Goal: Information Seeking & Learning: Find specific page/section

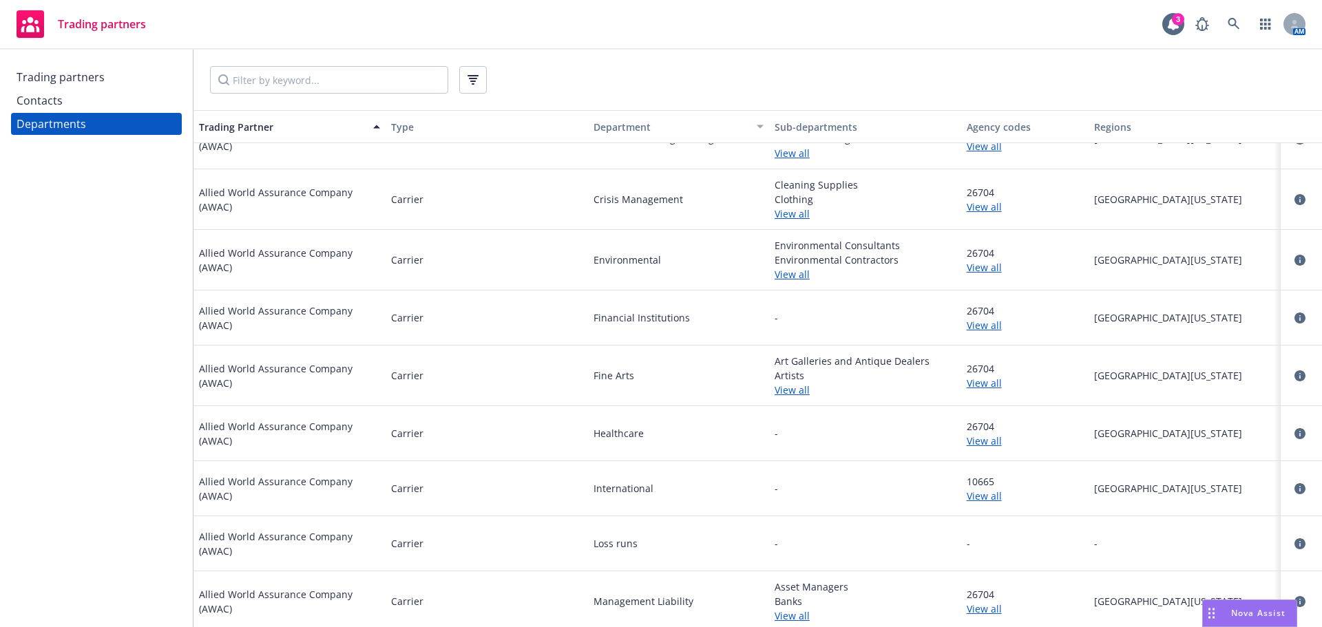
scroll to position [1722, 0]
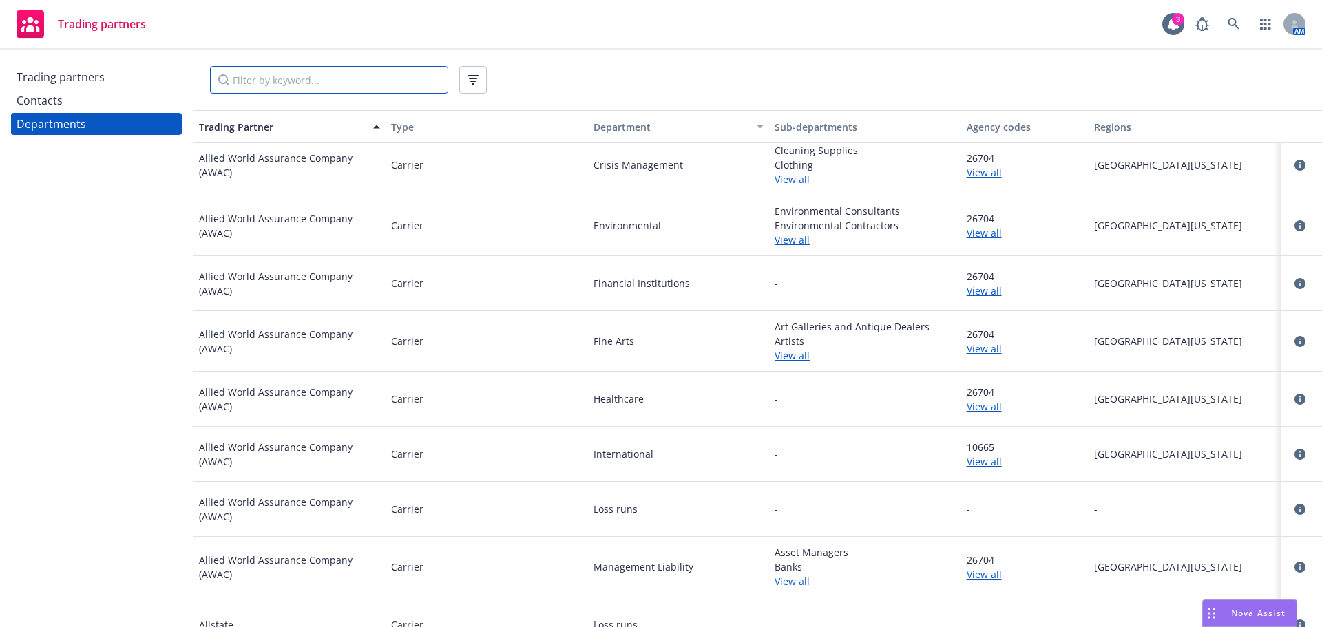
click at [284, 81] on input "Filter by keyword..." at bounding box center [329, 80] width 238 height 28
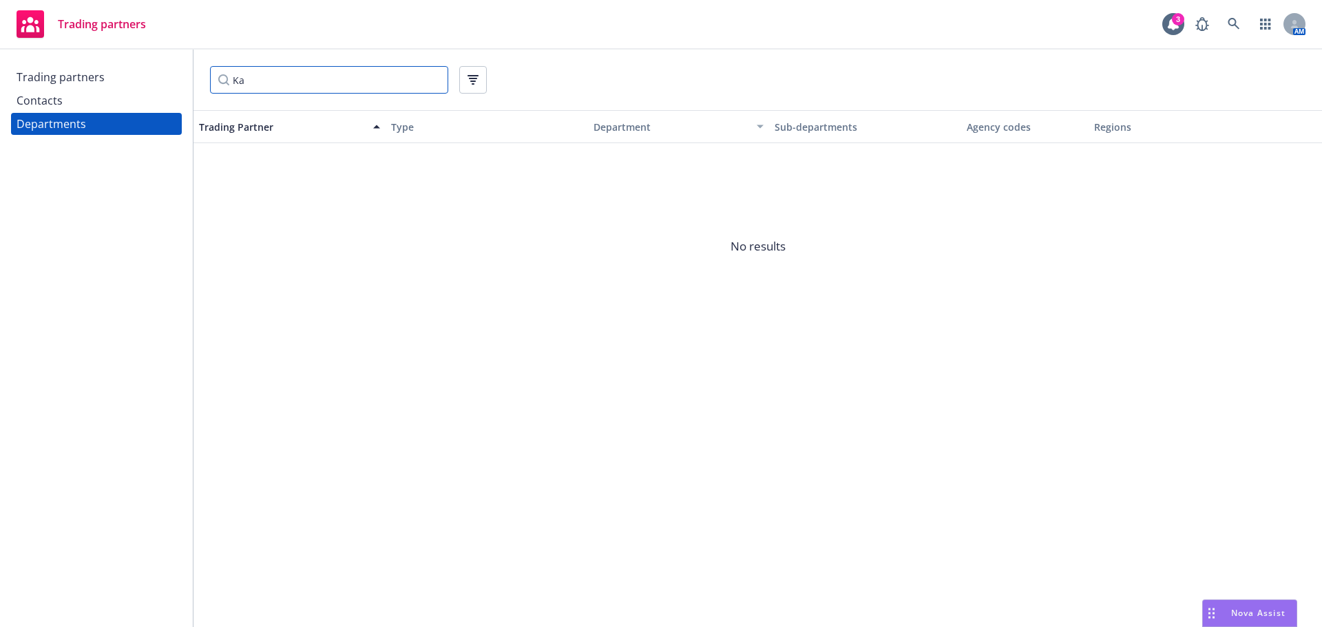
type input "K"
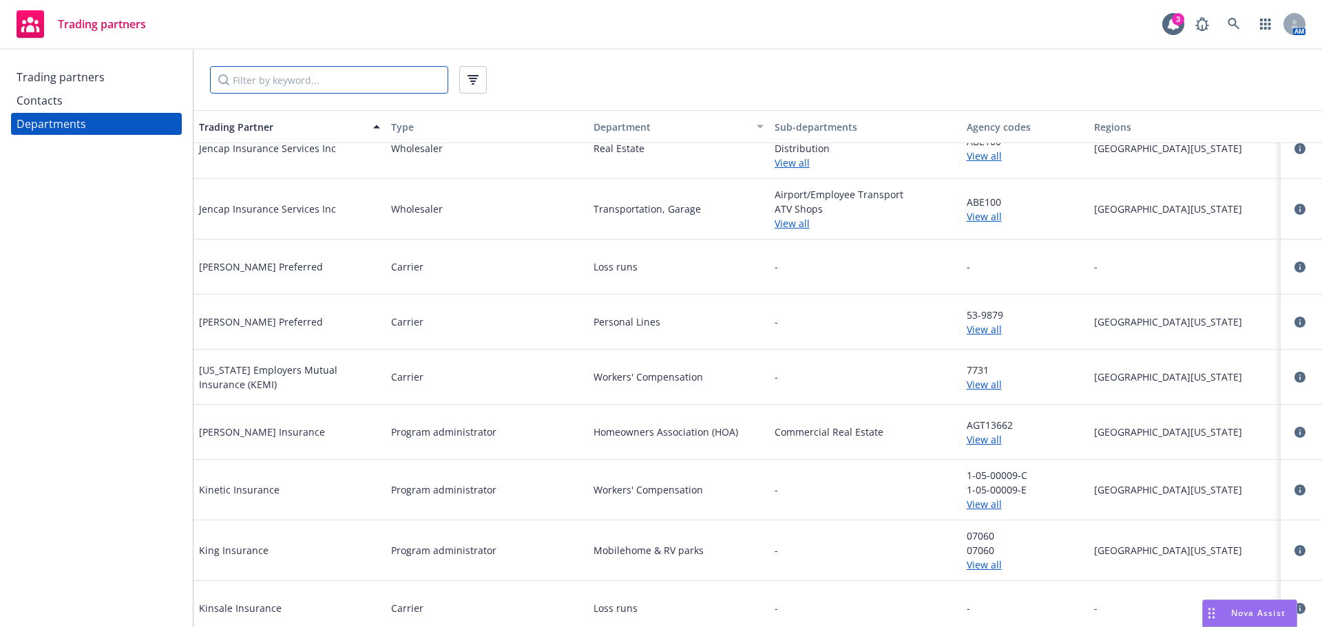
scroll to position [27354, 0]
